Goal: Task Accomplishment & Management: Manage account settings

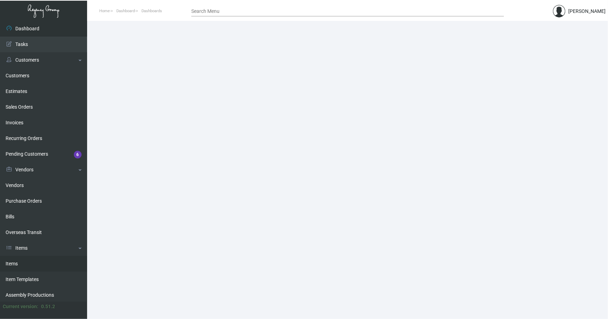
click at [10, 261] on link "Items" at bounding box center [43, 264] width 87 height 16
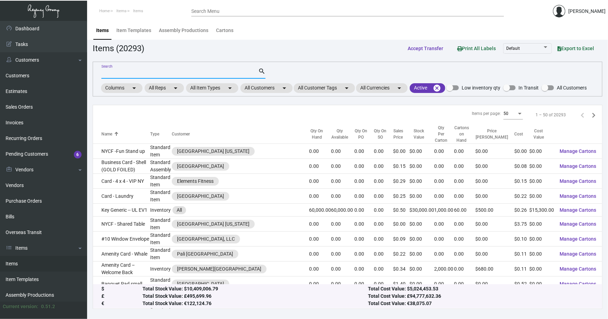
click at [181, 73] on input "Search" at bounding box center [179, 74] width 157 height 6
type input "hyatt lo"
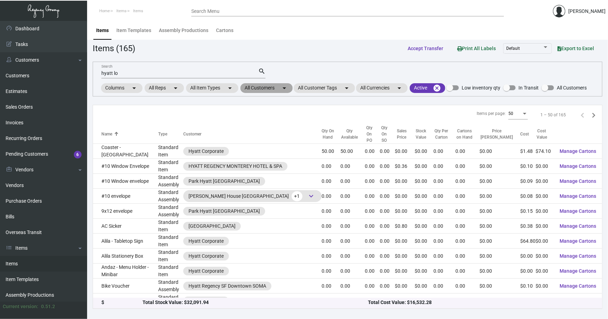
click at [272, 88] on mat-chip "All Customers arrow_drop_down" at bounding box center [266, 88] width 52 height 10
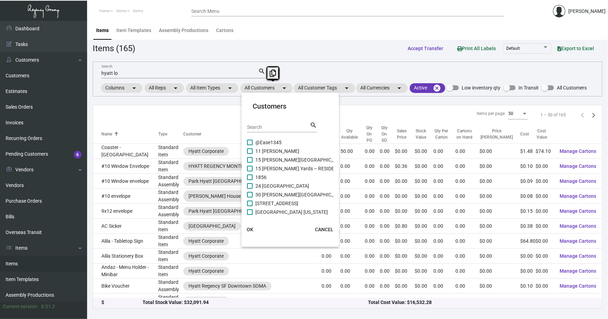
drag, startPoint x: 272, startPoint y: 88, endPoint x: 271, endPoint y: 128, distance: 39.4
click at [272, 128] on input "Search" at bounding box center [278, 128] width 63 height 6
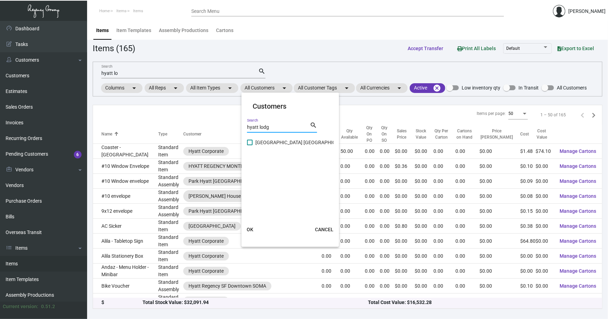
type input "hyatt lodg"
click at [273, 144] on span "[GEOGRAPHIC_DATA] [GEOGRAPHIC_DATA]" at bounding box center [302, 142] width 95 height 8
click at [250, 145] on input "[GEOGRAPHIC_DATA] [GEOGRAPHIC_DATA]" at bounding box center [249, 145] width 0 height 0
checkbox input "true"
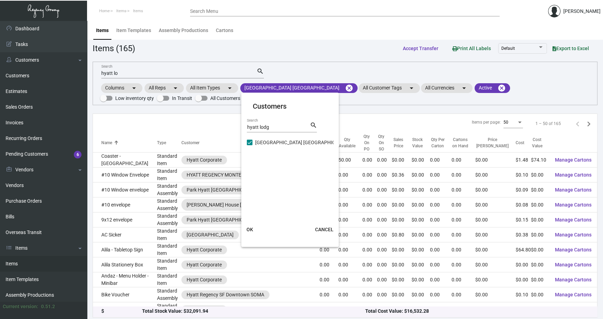
click at [251, 227] on span "OK" at bounding box center [250, 230] width 7 height 6
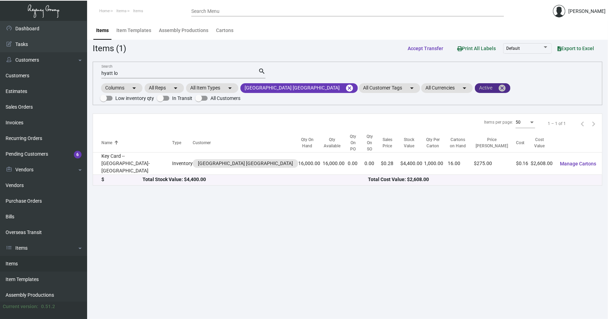
click at [498, 86] on mat-icon "cancel" at bounding box center [502, 88] width 8 height 8
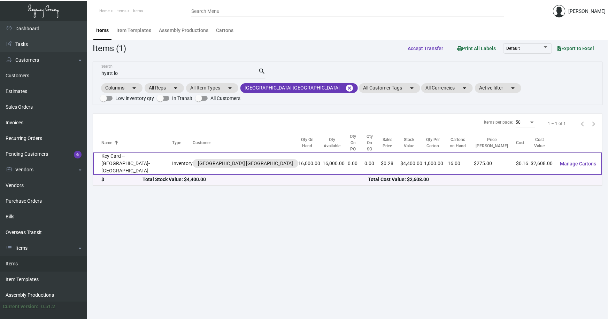
click at [123, 153] on td "Key Card -- [GEOGRAPHIC_DATA]-[GEOGRAPHIC_DATA]" at bounding box center [132, 164] width 79 height 22
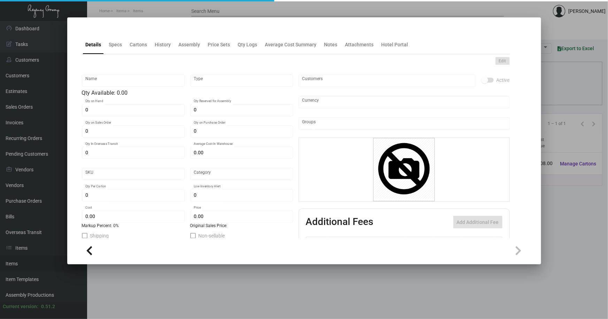
type input "Key Card -- [GEOGRAPHIC_DATA]-[GEOGRAPHIC_DATA]"
type input "Inventory"
type input "16,000"
type input "$ 0.163"
type input "Overseas"
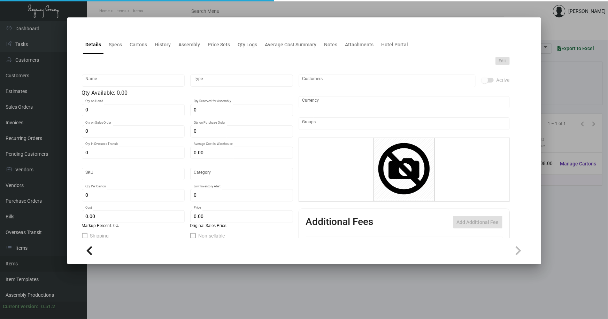
type input "1,000"
type input "$ 0.163"
type input "$ 0.275"
checkbox input "true"
type input "United States Dollar $"
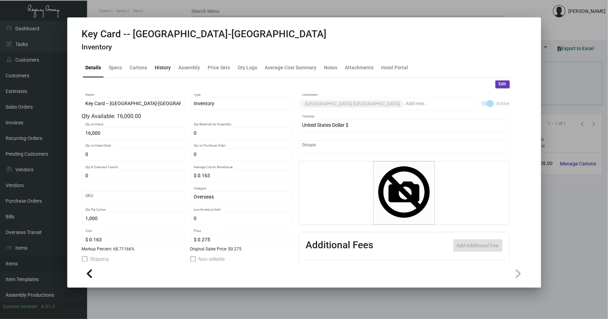
click at [168, 69] on div "History" at bounding box center [163, 67] width 16 height 7
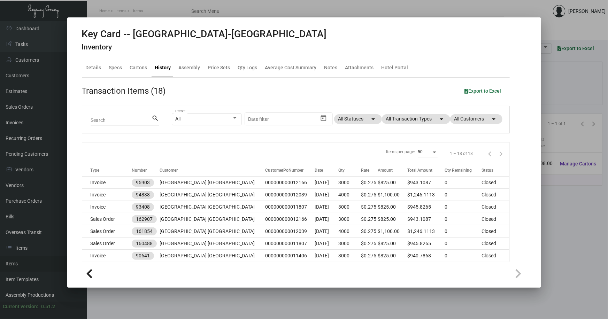
click at [547, 207] on div at bounding box center [304, 159] width 608 height 319
